Goal: Check status: Check status

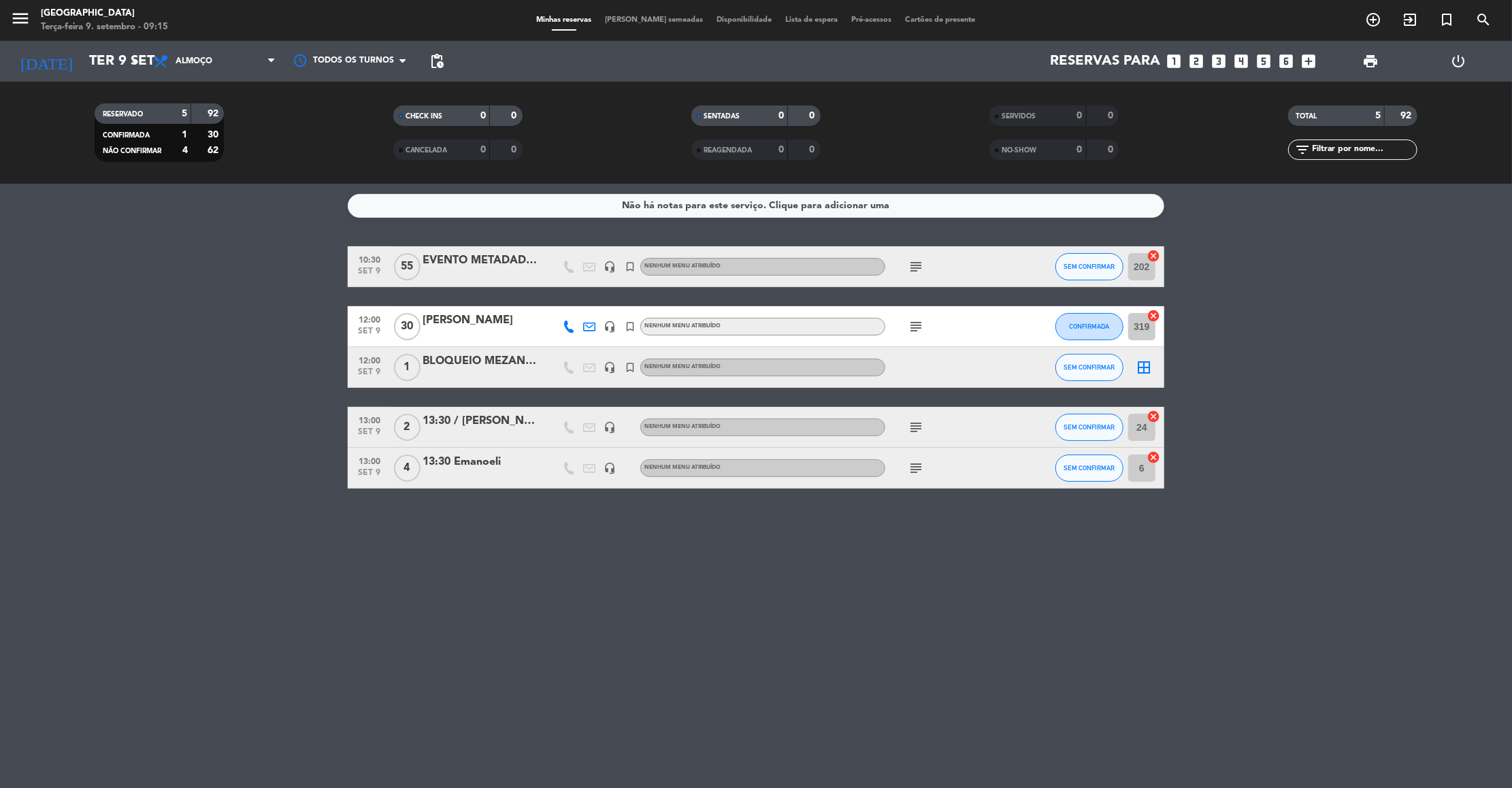
click at [655, 581] on div "Não há notas para este serviço. Clique para adicionar uma 10:30 [DATE] EVENTO M…" at bounding box center [756, 485] width 1512 height 604
click at [918, 458] on div "subject" at bounding box center [946, 467] width 123 height 40
click at [918, 464] on icon "subject" at bounding box center [916, 468] width 16 height 16
click at [916, 427] on icon "subject" at bounding box center [916, 427] width 16 height 16
click at [911, 329] on icon "subject" at bounding box center [916, 326] width 16 height 16
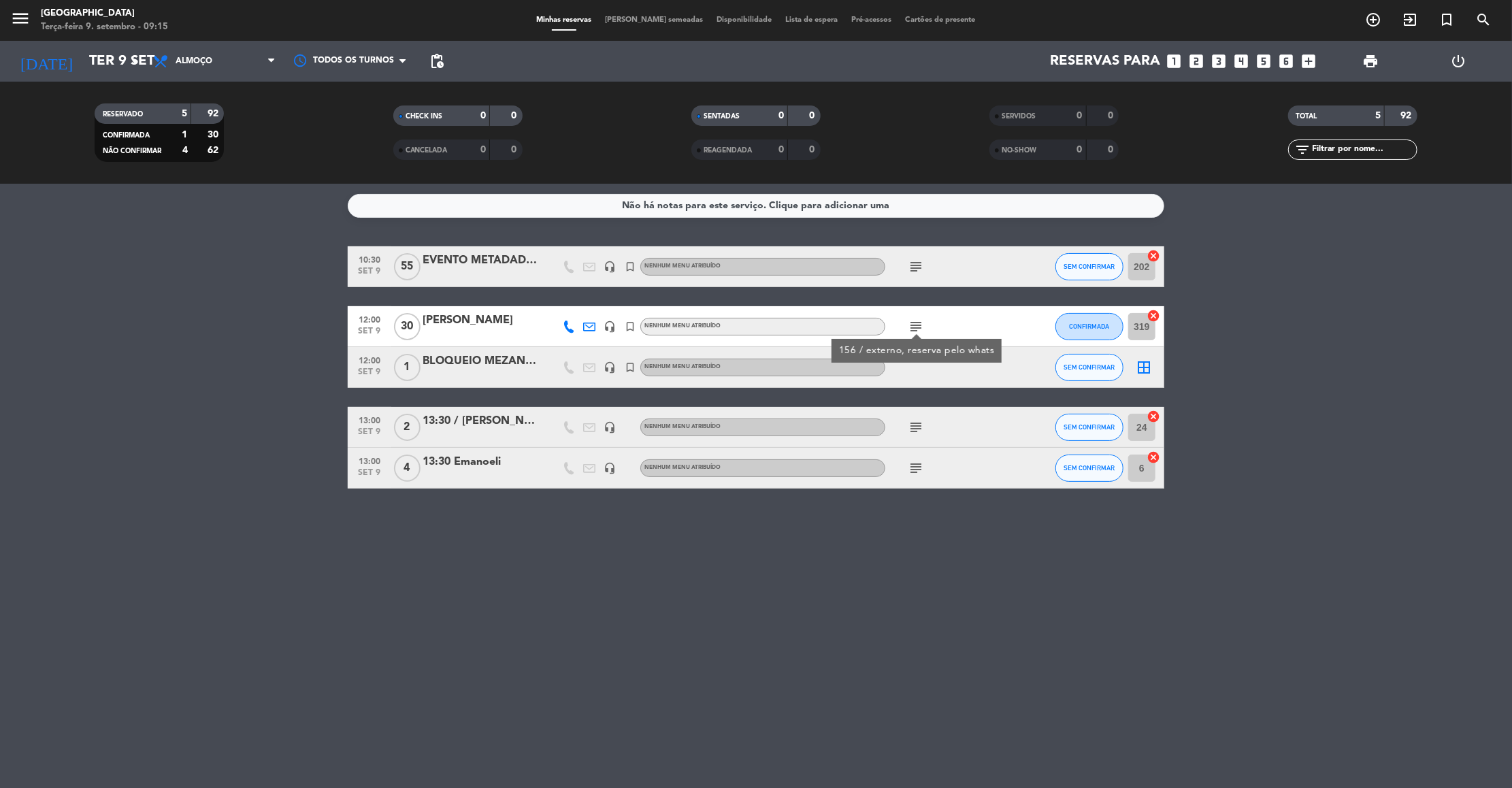
click at [912, 274] on icon "subject" at bounding box center [916, 266] width 16 height 16
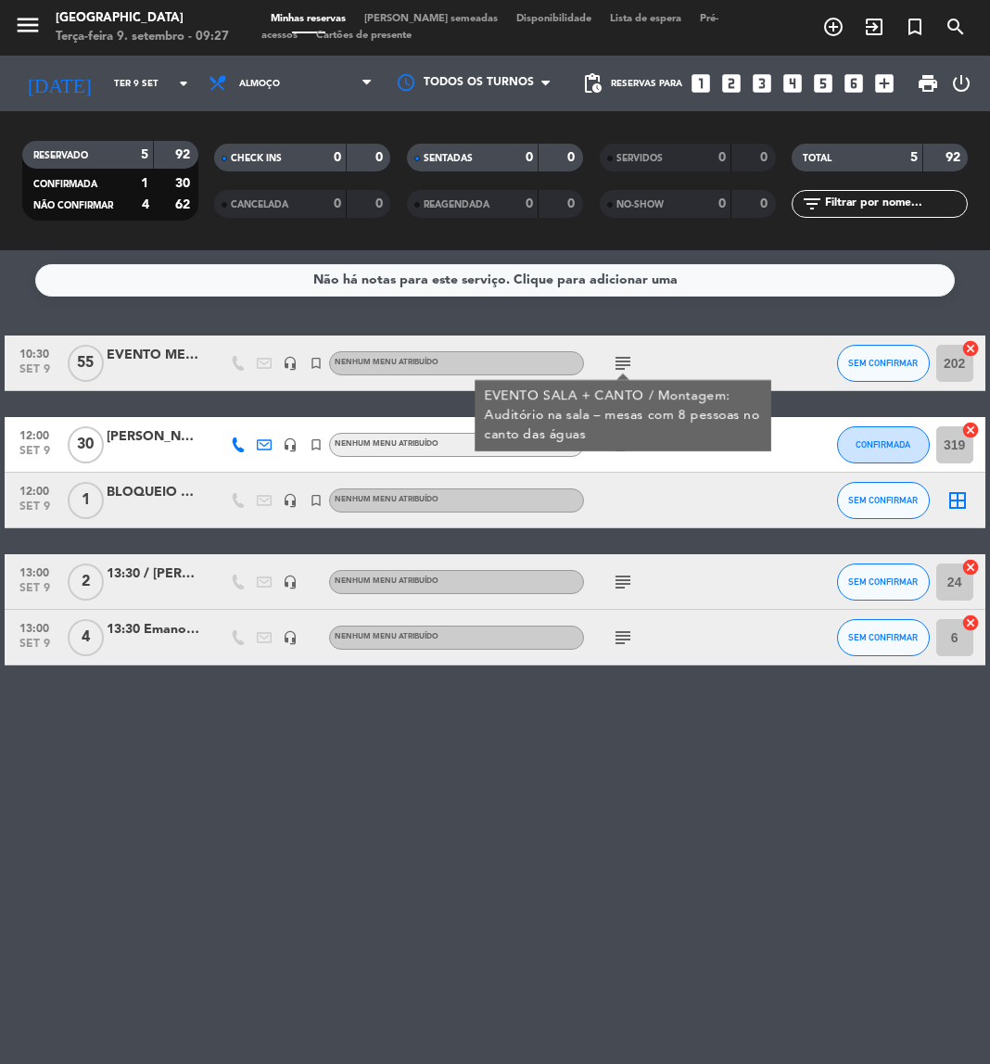
click at [591, 476] on div at bounding box center [662, 500] width 156 height 55
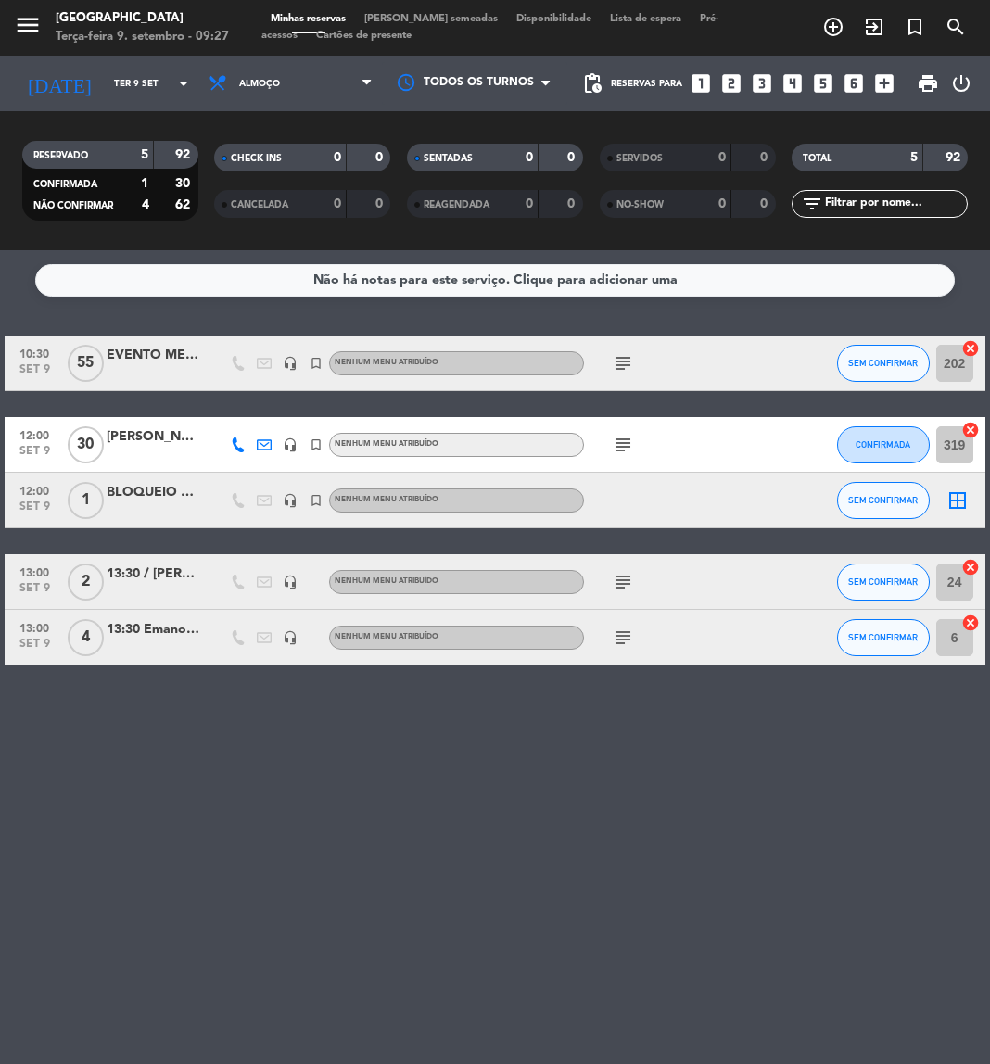
click at [614, 446] on icon "subject" at bounding box center [623, 445] width 22 height 22
click at [157, 355] on div "EVENTO METADADOS" at bounding box center [153, 355] width 93 height 21
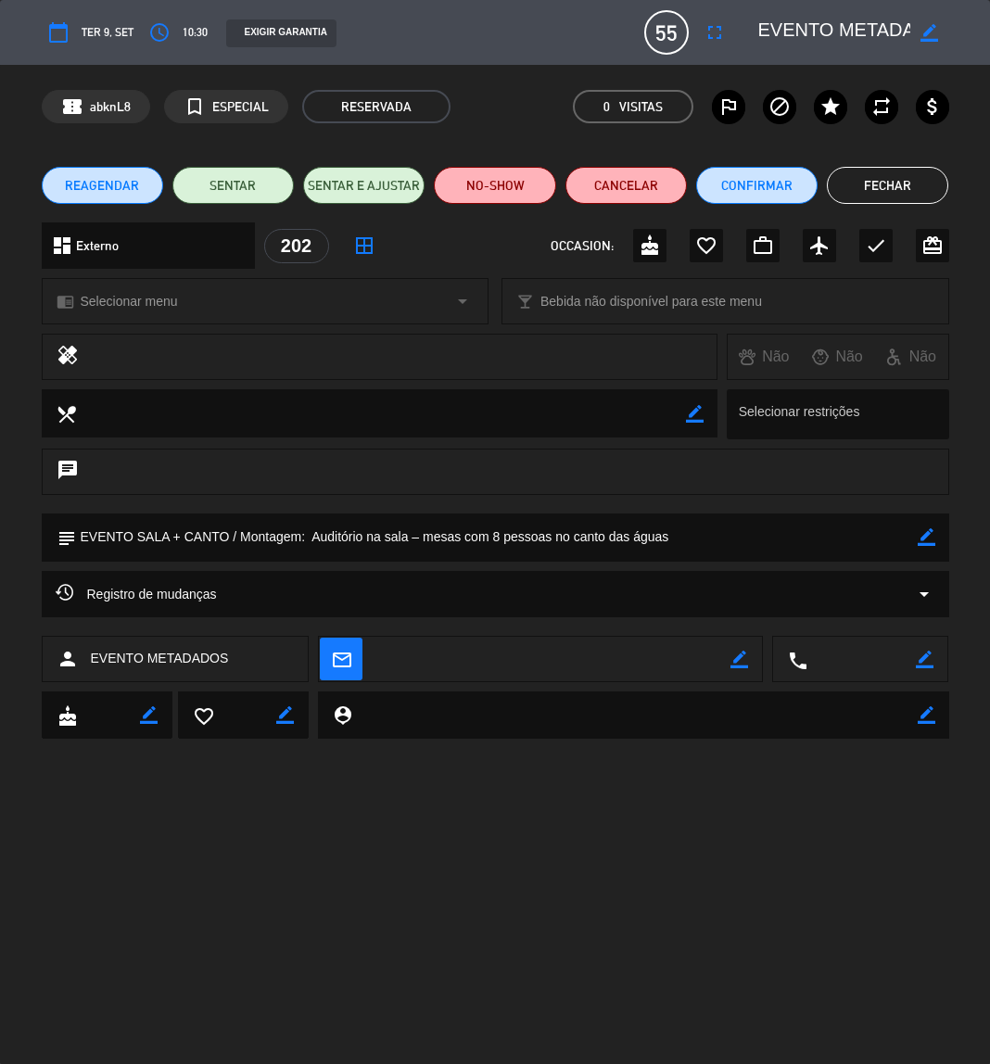
scroll to position [0, 44]
drag, startPoint x: 825, startPoint y: 22, endPoint x: 987, endPoint y: 72, distance: 169.8
click at [987, 72] on div "calendar_today Ter 9, set access_time 10:30 EXIGIR GARANTIA 55 EVENTO METADADOS…" at bounding box center [495, 532] width 990 height 1064
click at [863, 186] on button "Fechar" at bounding box center [887, 185] width 121 height 37
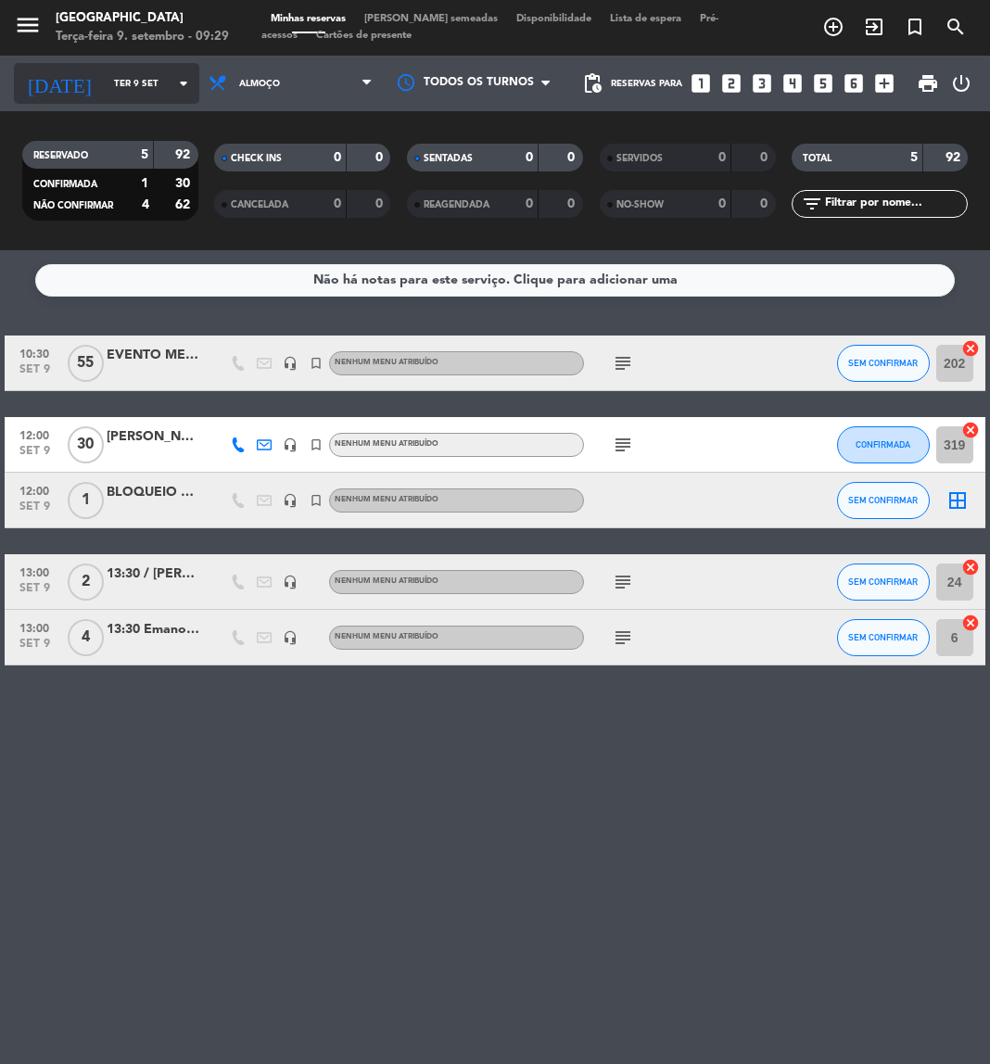
click at [131, 99] on div "[DATE] [DATE] arrow_drop_down" at bounding box center [106, 83] width 185 height 41
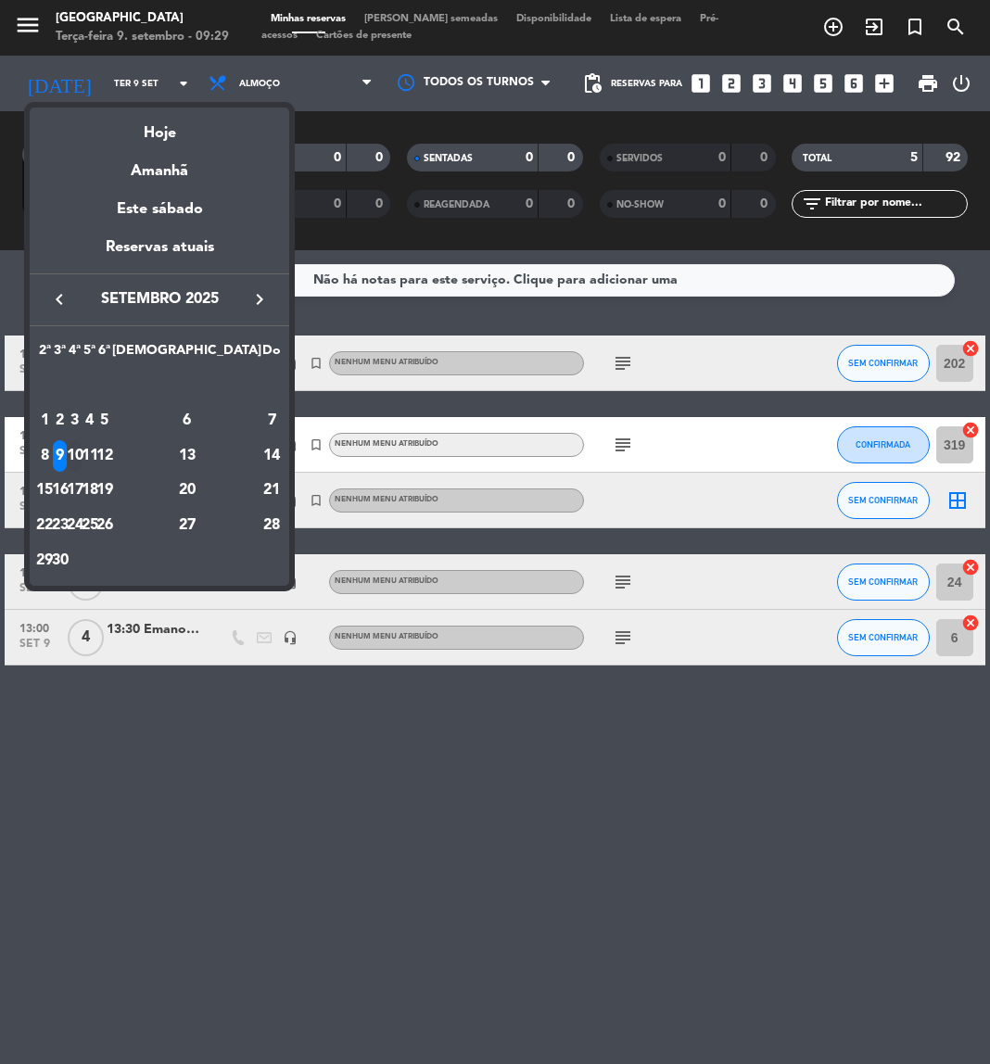
click at [82, 446] on div "10" at bounding box center [75, 456] width 14 height 32
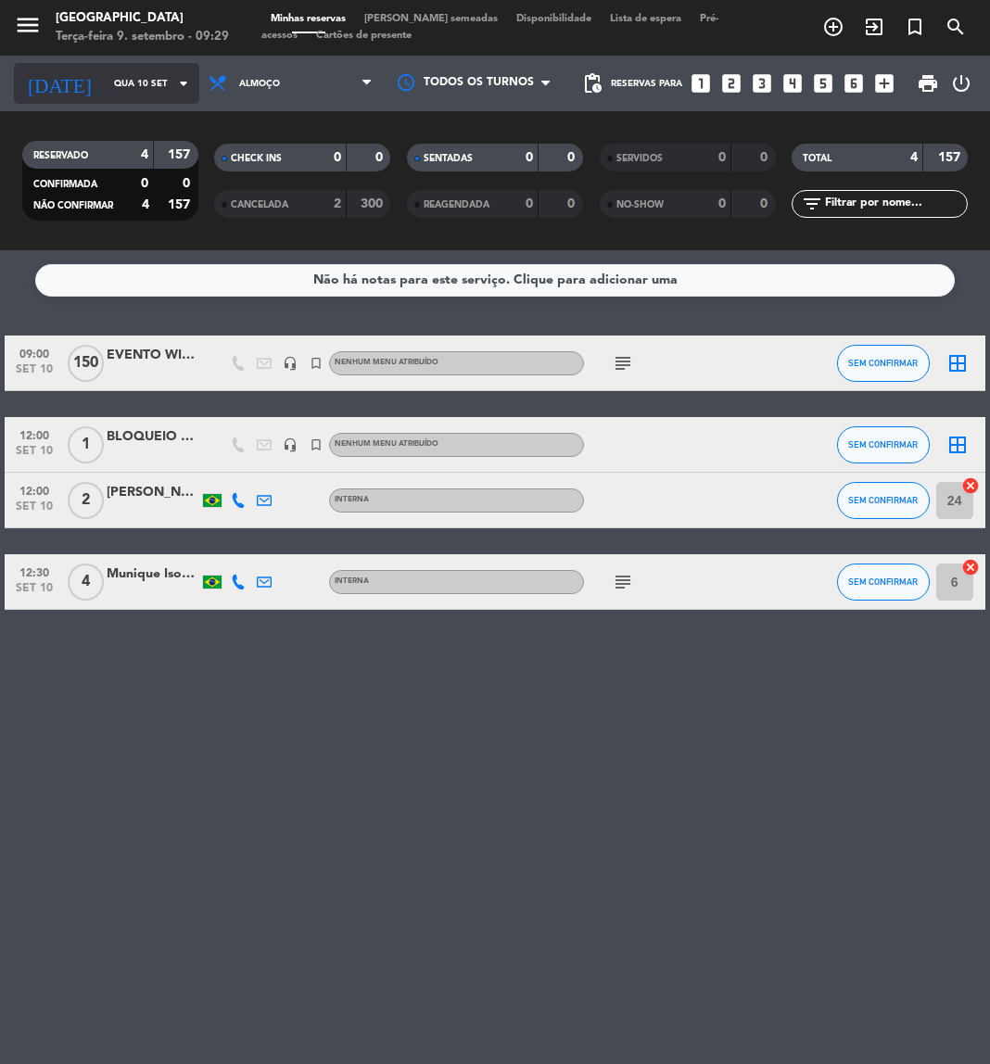
click at [149, 77] on input "Qua 10 set" at bounding box center [167, 84] width 125 height 29
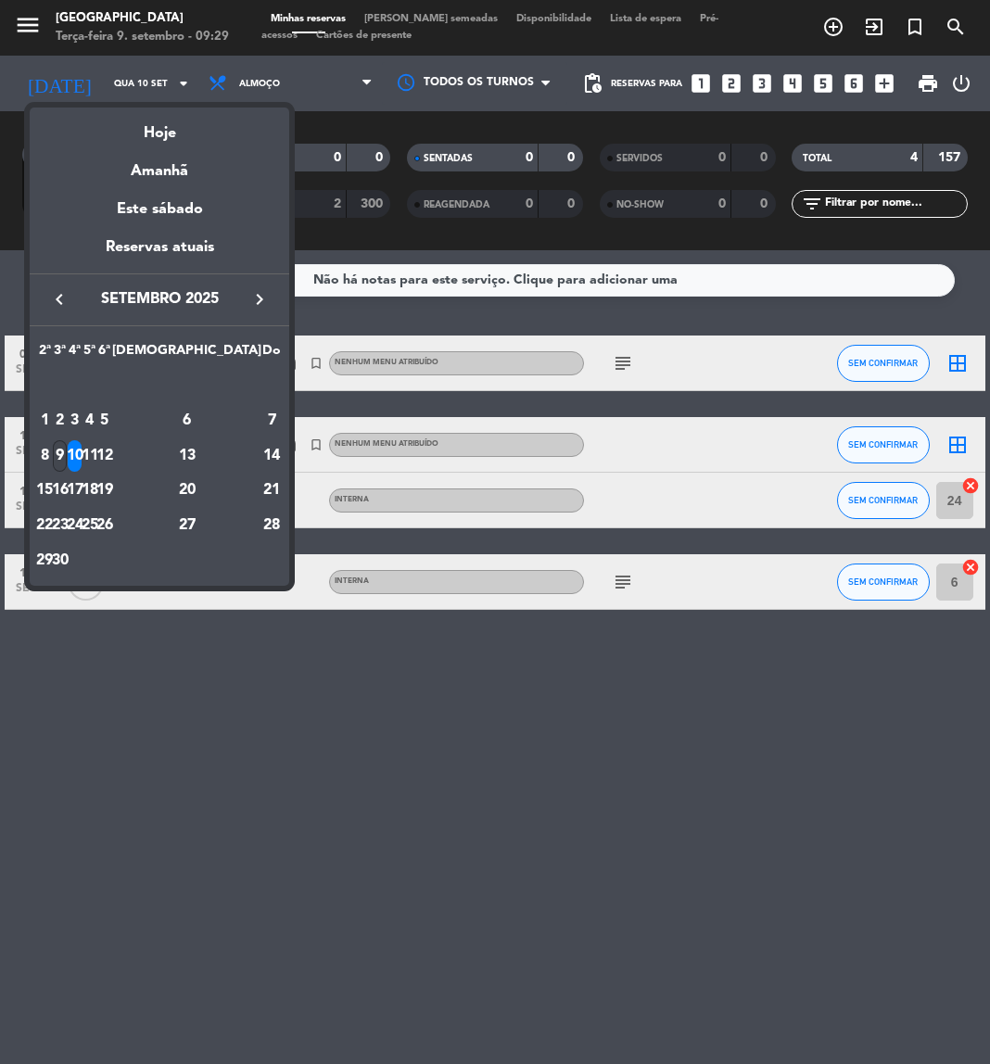
click at [67, 450] on div "9" at bounding box center [60, 456] width 14 height 32
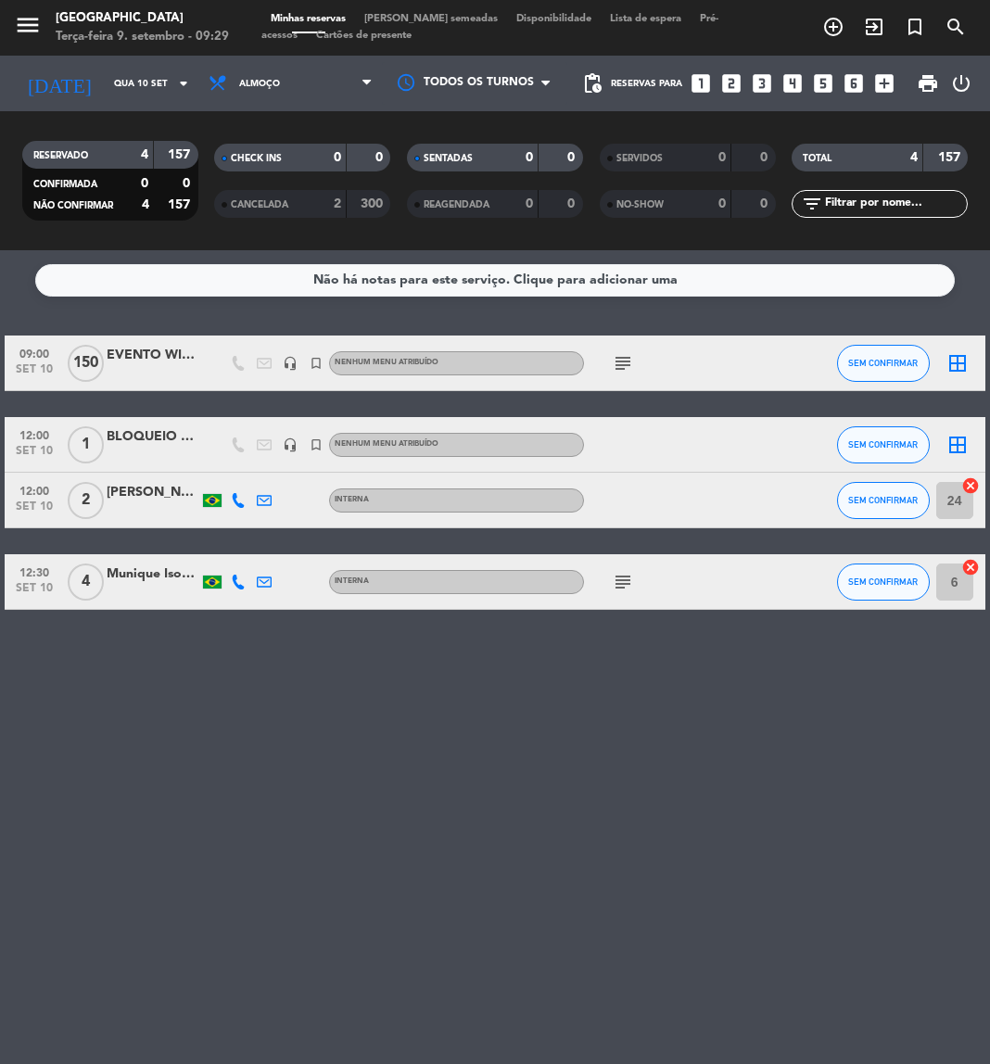
type input "Ter 9 set"
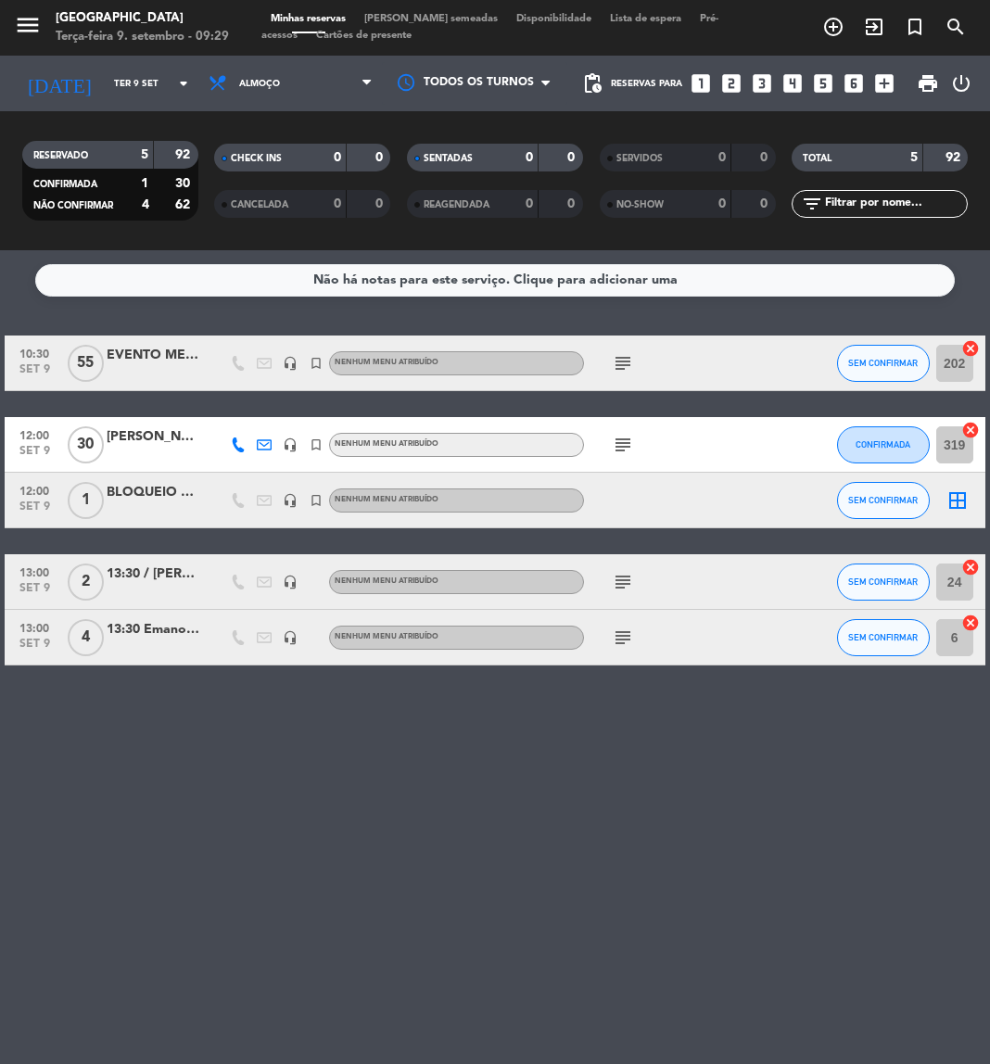
click at [178, 350] on div "EVENTO METADADOS" at bounding box center [153, 355] width 93 height 21
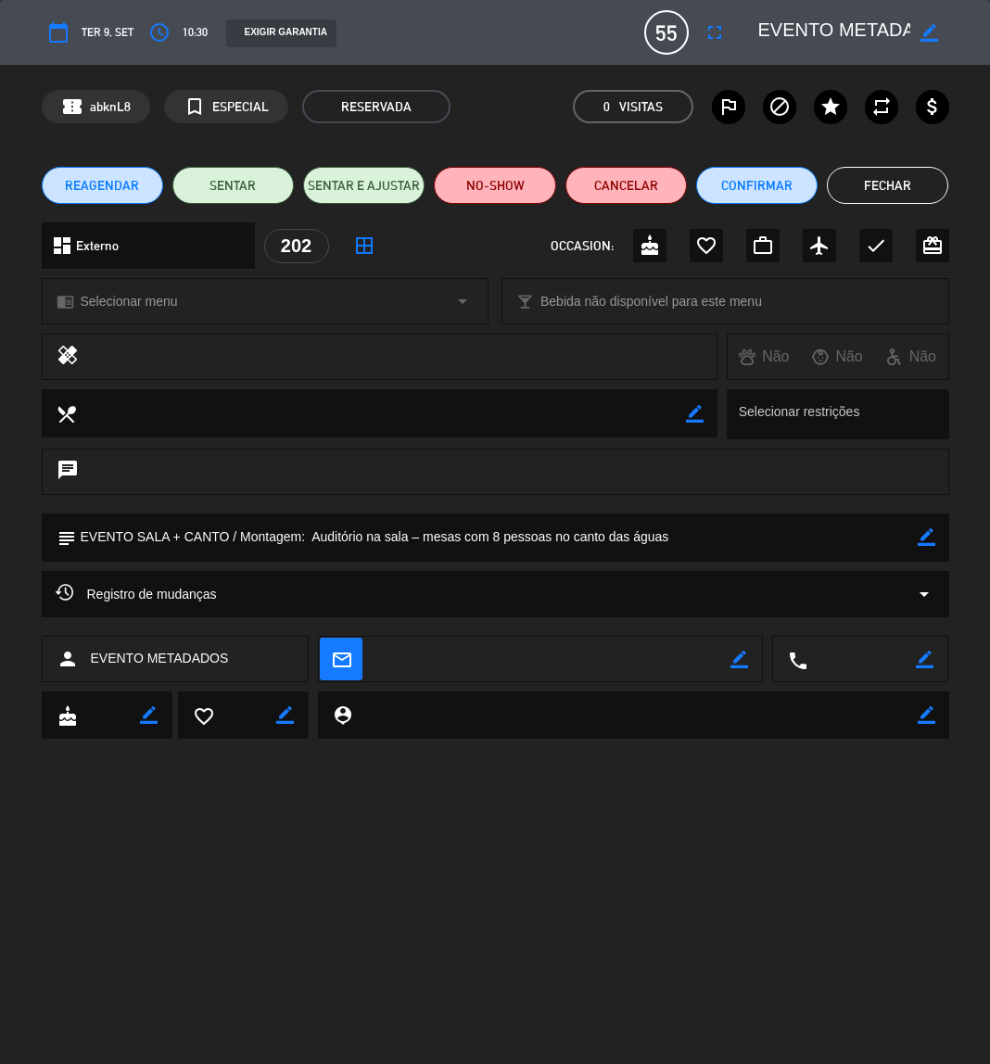
click at [865, 186] on button "Fechar" at bounding box center [887, 185] width 121 height 37
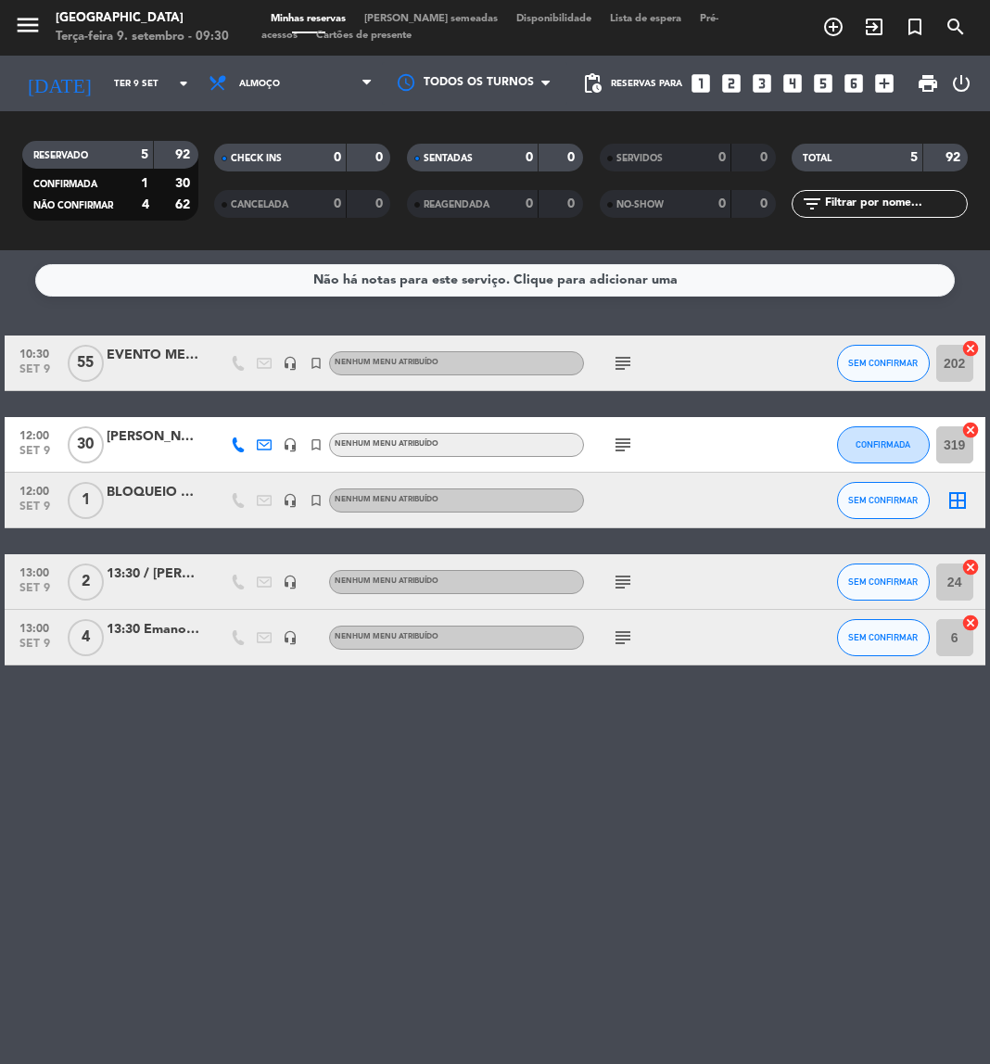
click at [146, 348] on div "EVENTO METADADOS" at bounding box center [153, 355] width 93 height 21
